Goal: Navigation & Orientation: Find specific page/section

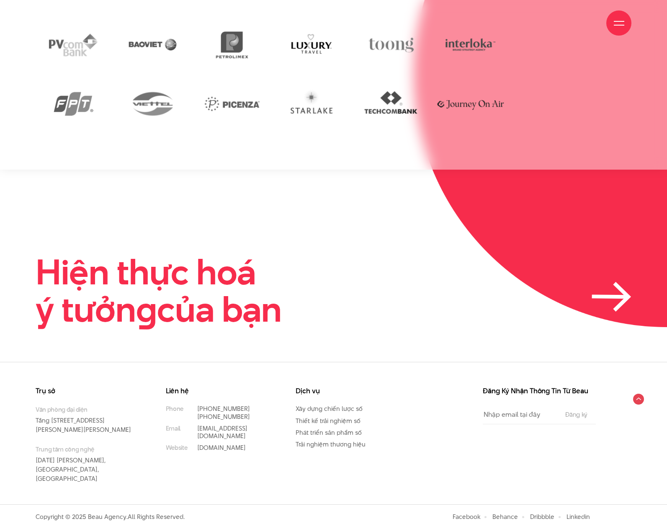
scroll to position [2631, 0]
click at [610, 282] on icon at bounding box center [612, 297] width 40 height 30
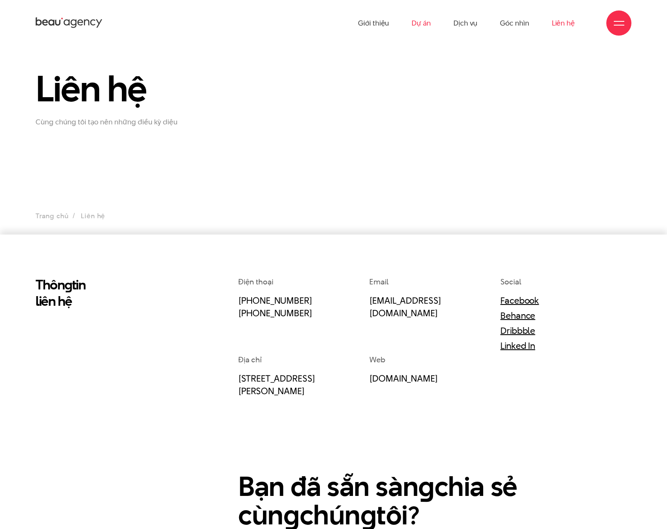
click at [415, 22] on link "Dự án" at bounding box center [421, 23] width 19 height 46
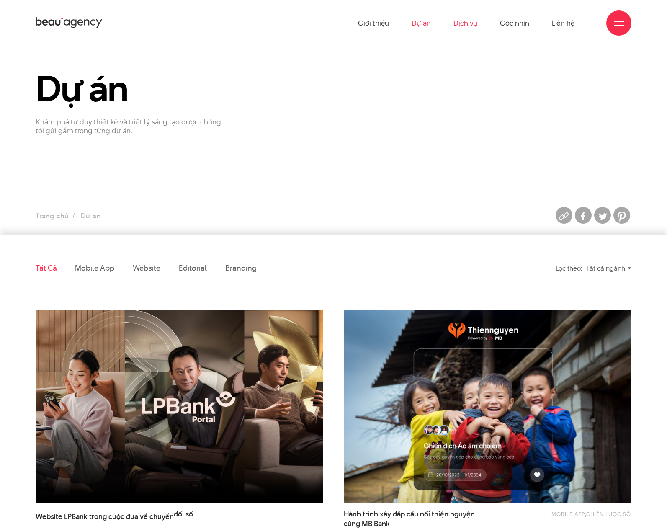
click at [460, 27] on link "Dịch vụ" at bounding box center [465, 23] width 24 height 46
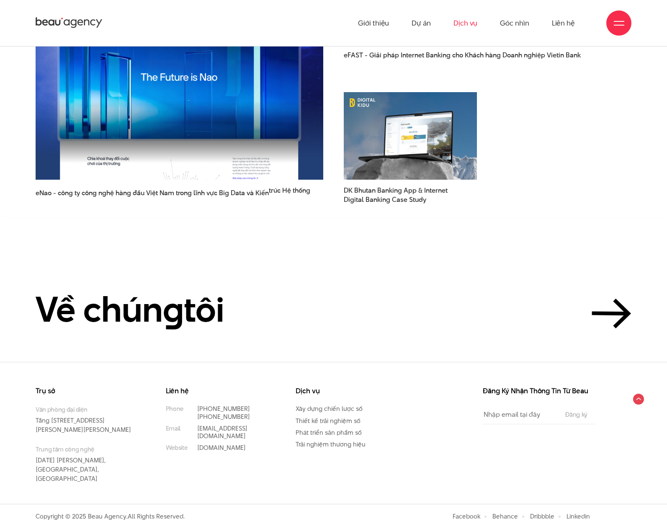
scroll to position [2754, 0]
